Goal: Feedback & Contribution: Leave review/rating

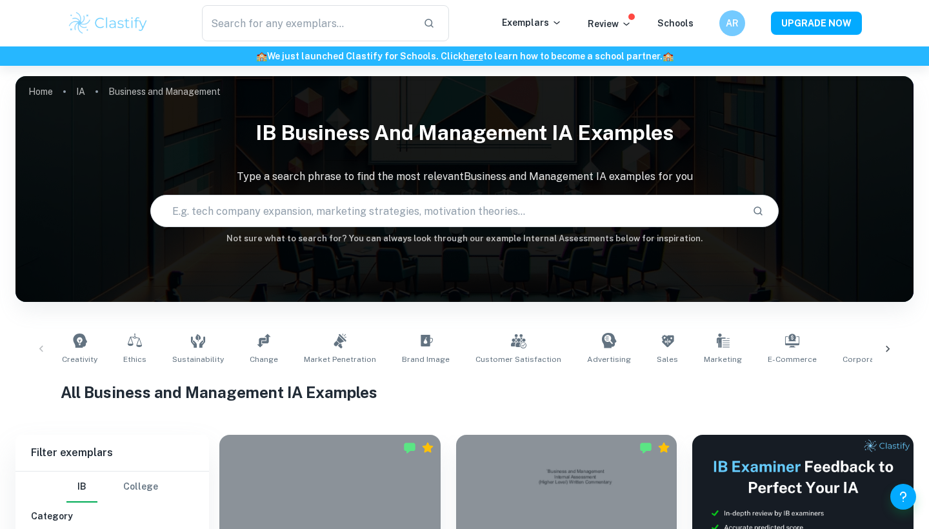
scroll to position [544, 0]
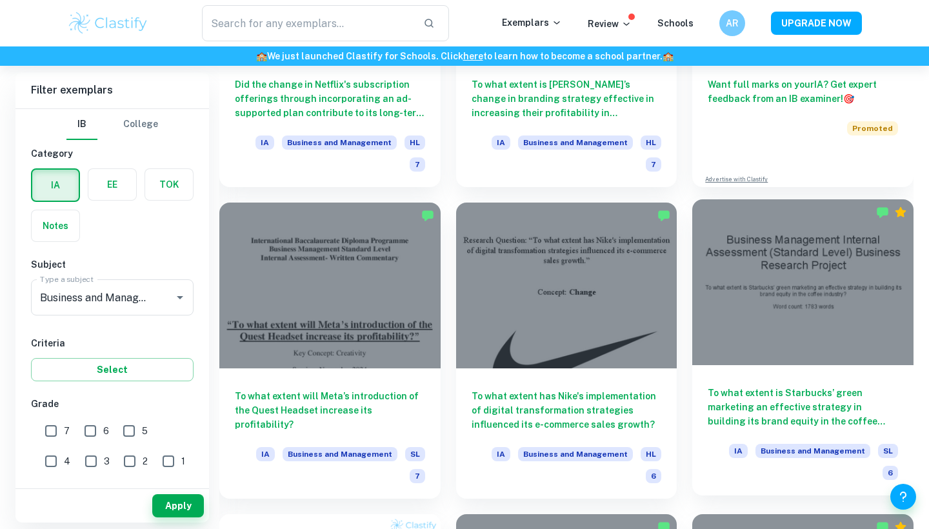
click at [773, 302] on div at bounding box center [802, 282] width 221 height 166
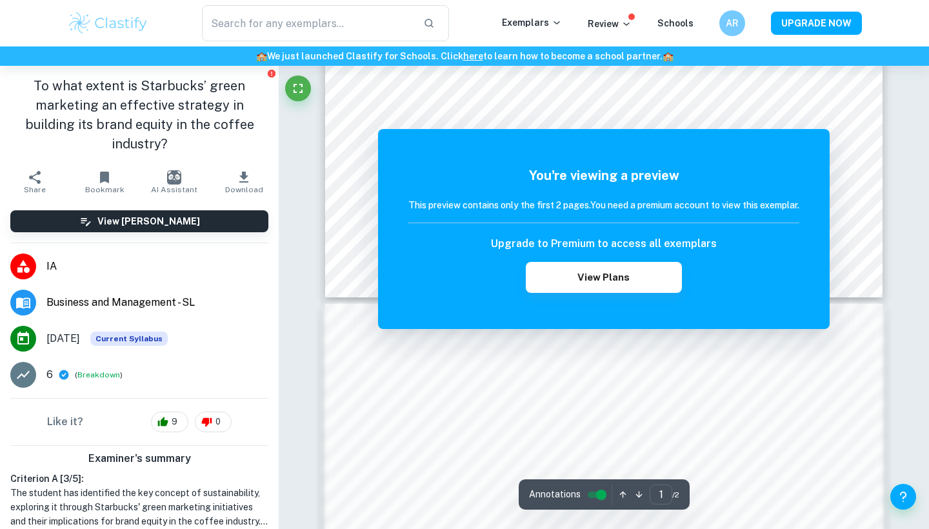
scroll to position [574, 0]
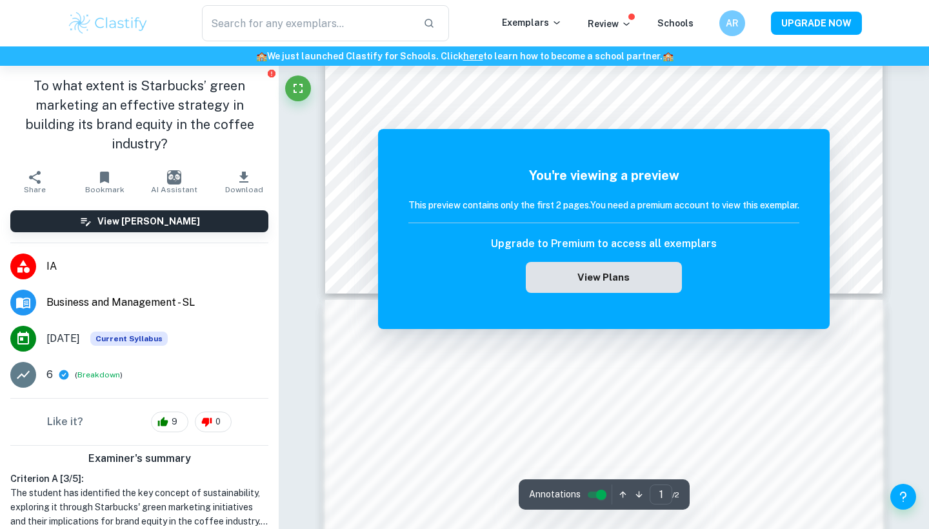
click at [667, 276] on button "View Plans" at bounding box center [604, 277] width 156 height 31
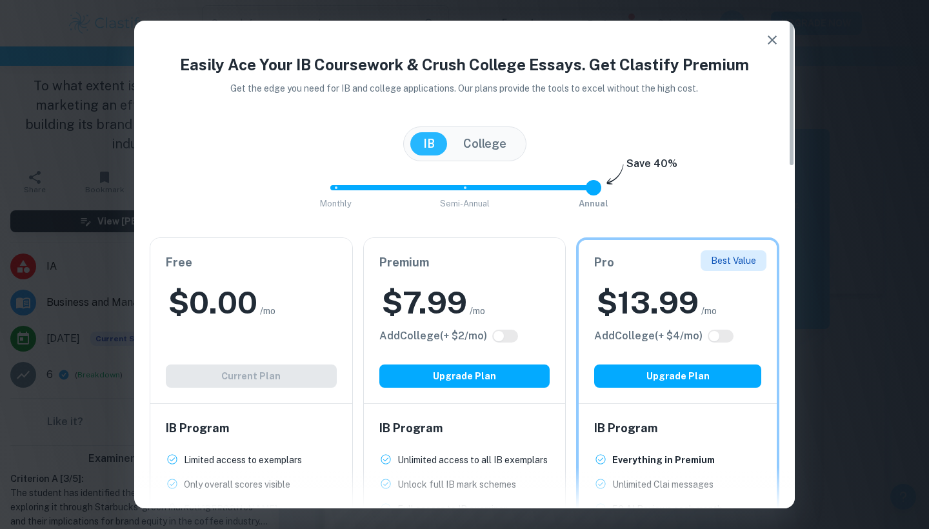
click at [769, 38] on icon "button" at bounding box center [772, 39] width 15 height 15
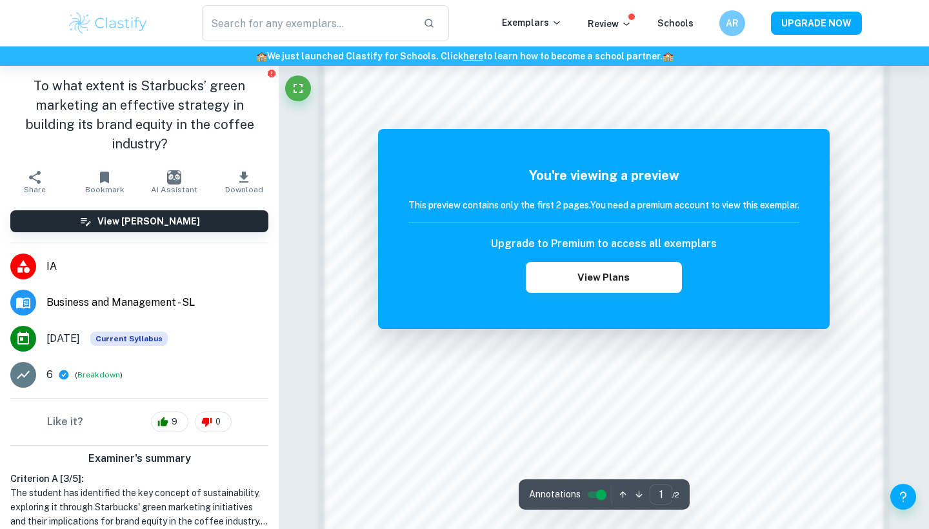
scroll to position [938, 0]
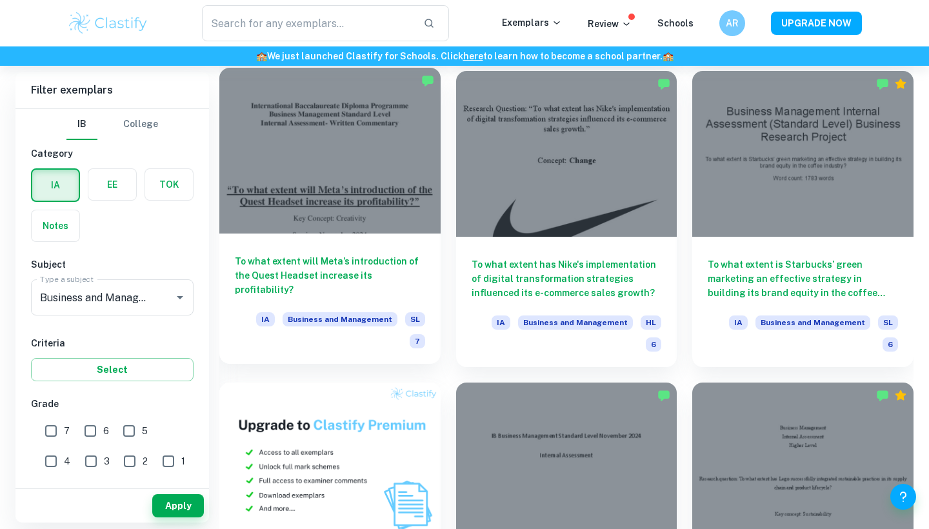
scroll to position [819, 0]
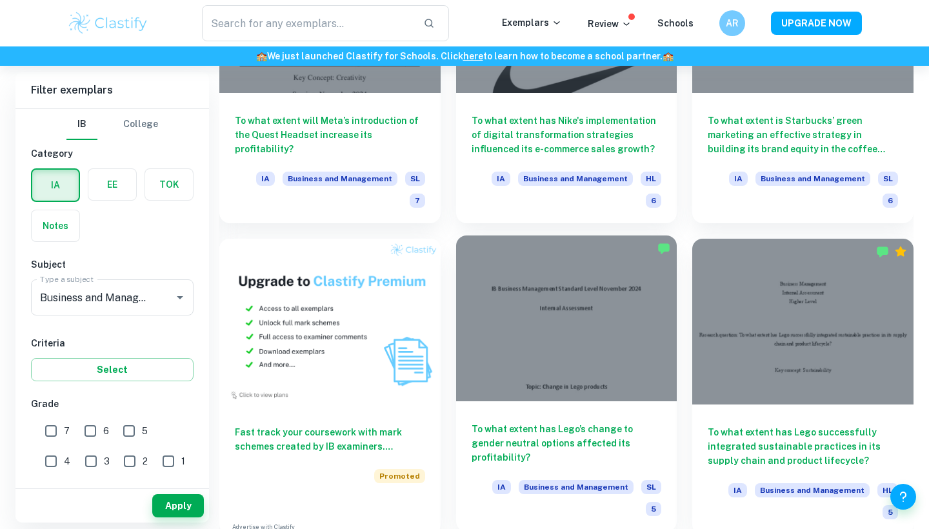
click at [607, 319] on div at bounding box center [566, 319] width 221 height 166
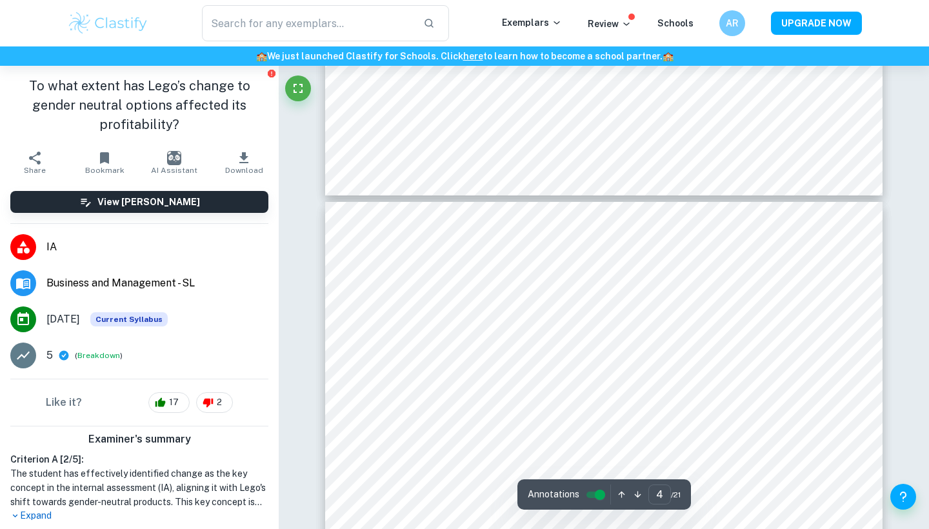
scroll to position [2443, 0]
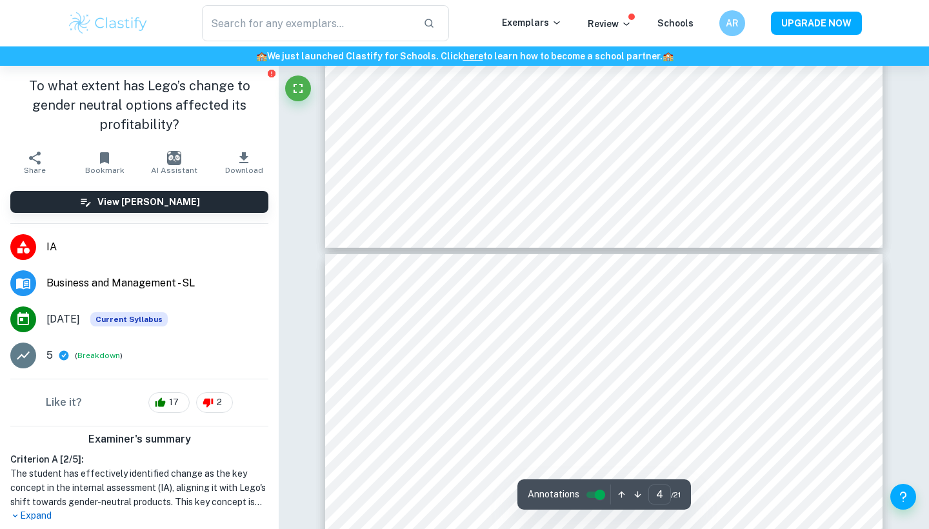
type input "5"
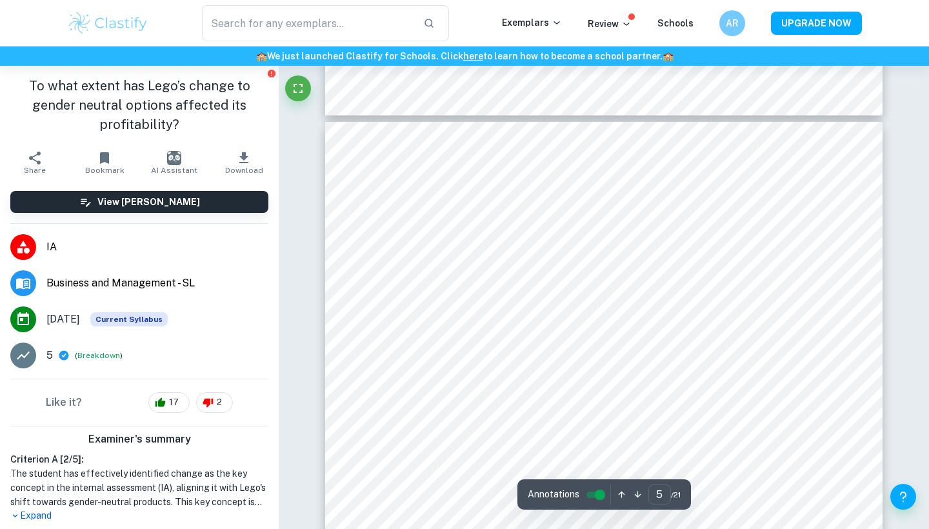
scroll to position [3529, 0]
